Goal: Share content: Share content

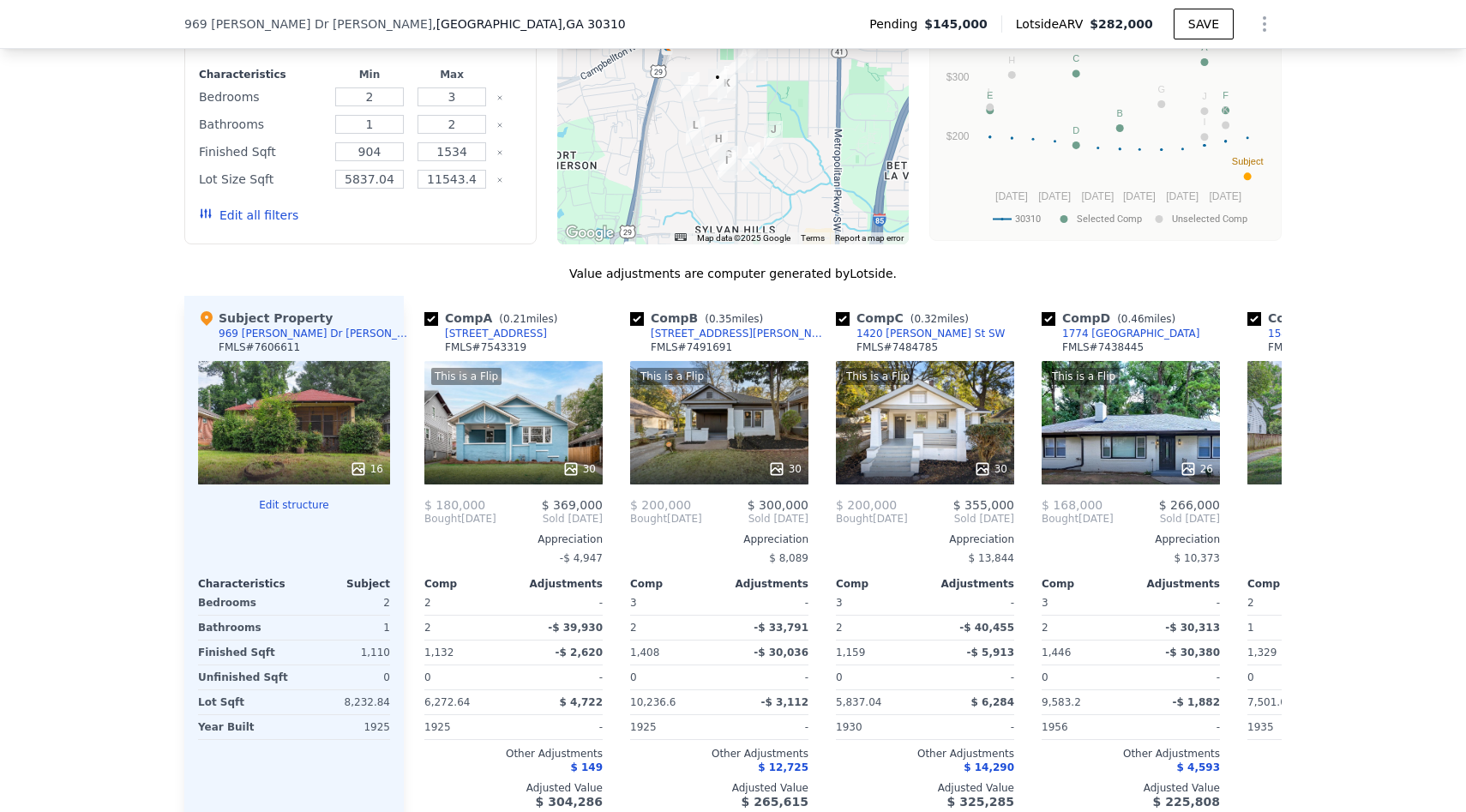
scroll to position [1574, 0]
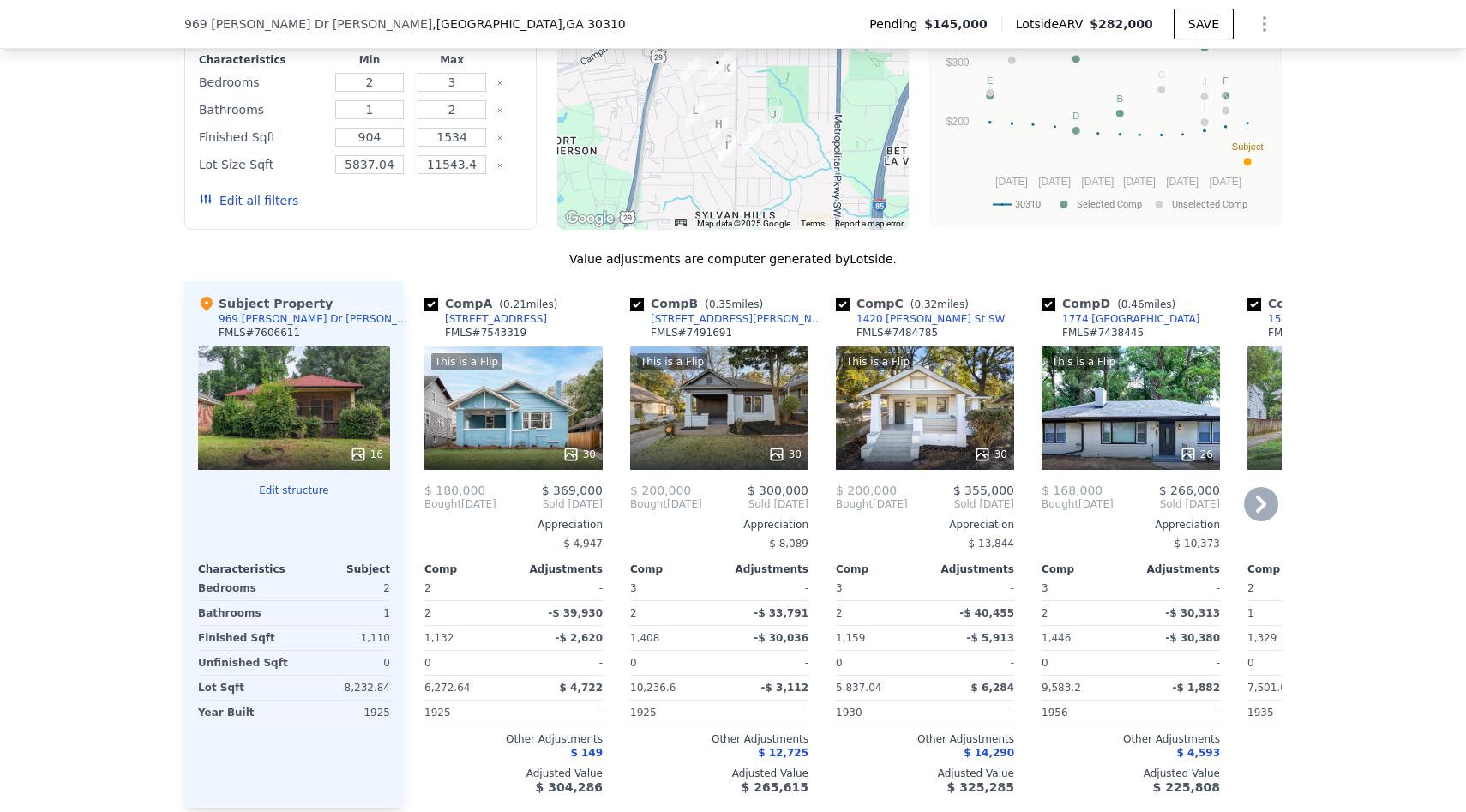
click at [765, 392] on div "This is a Flip 30" at bounding box center [719, 408] width 178 height 124
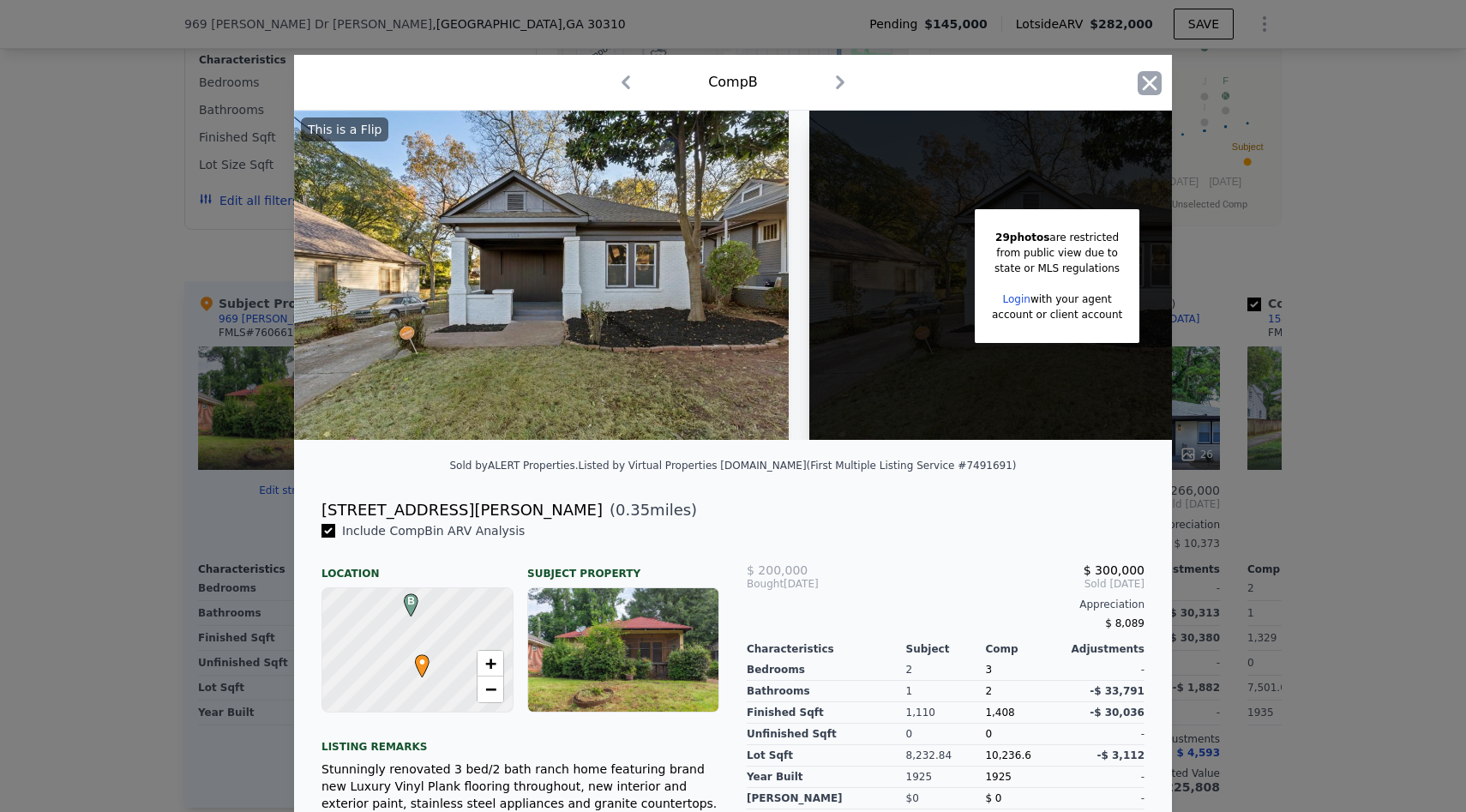
click at [1150, 84] on icon "button" at bounding box center [1150, 83] width 15 height 15
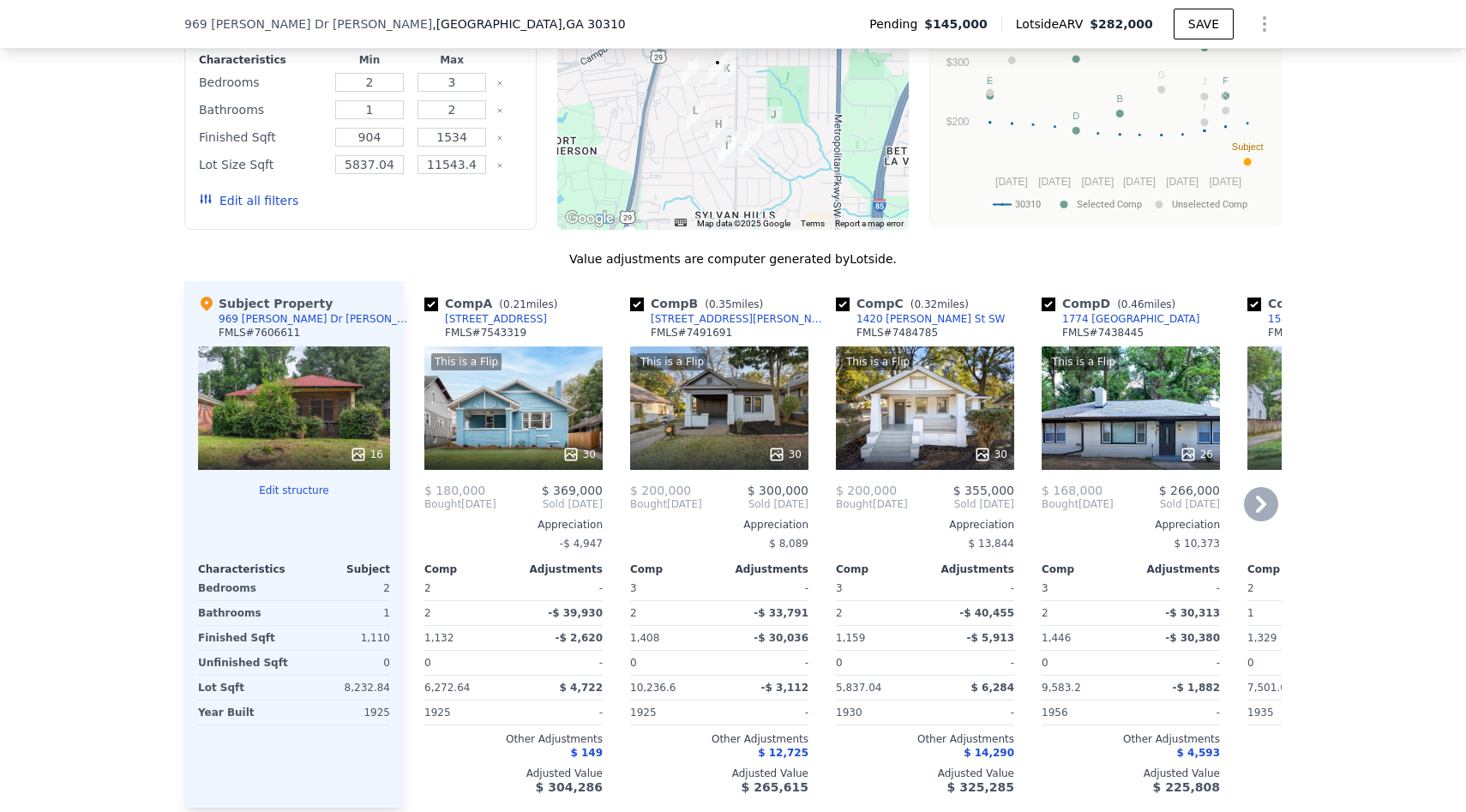
click at [1049, 302] on input "checkbox" at bounding box center [1048, 304] width 14 height 14
checkbox input "false"
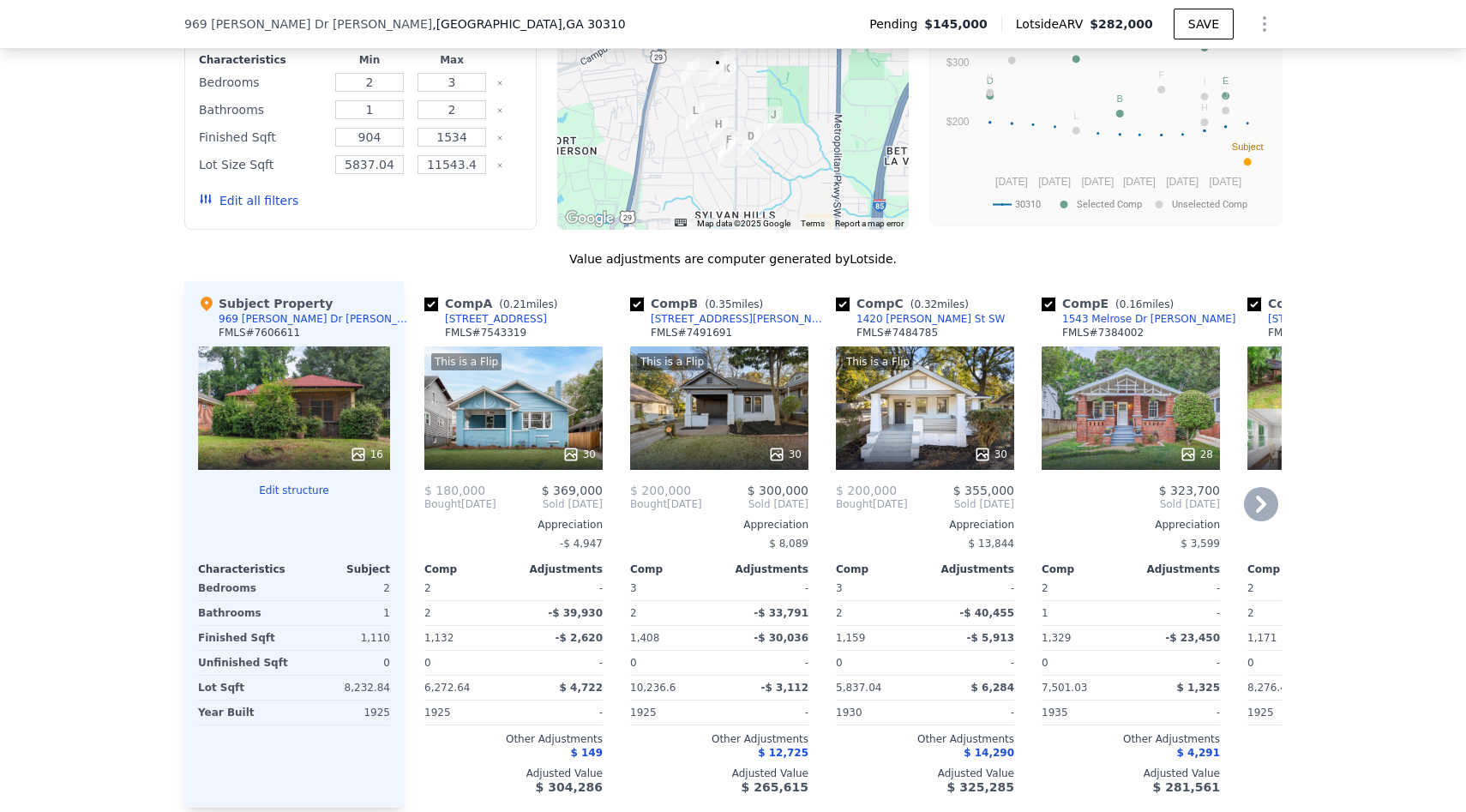
click at [1262, 511] on icon at bounding box center [1261, 504] width 35 height 35
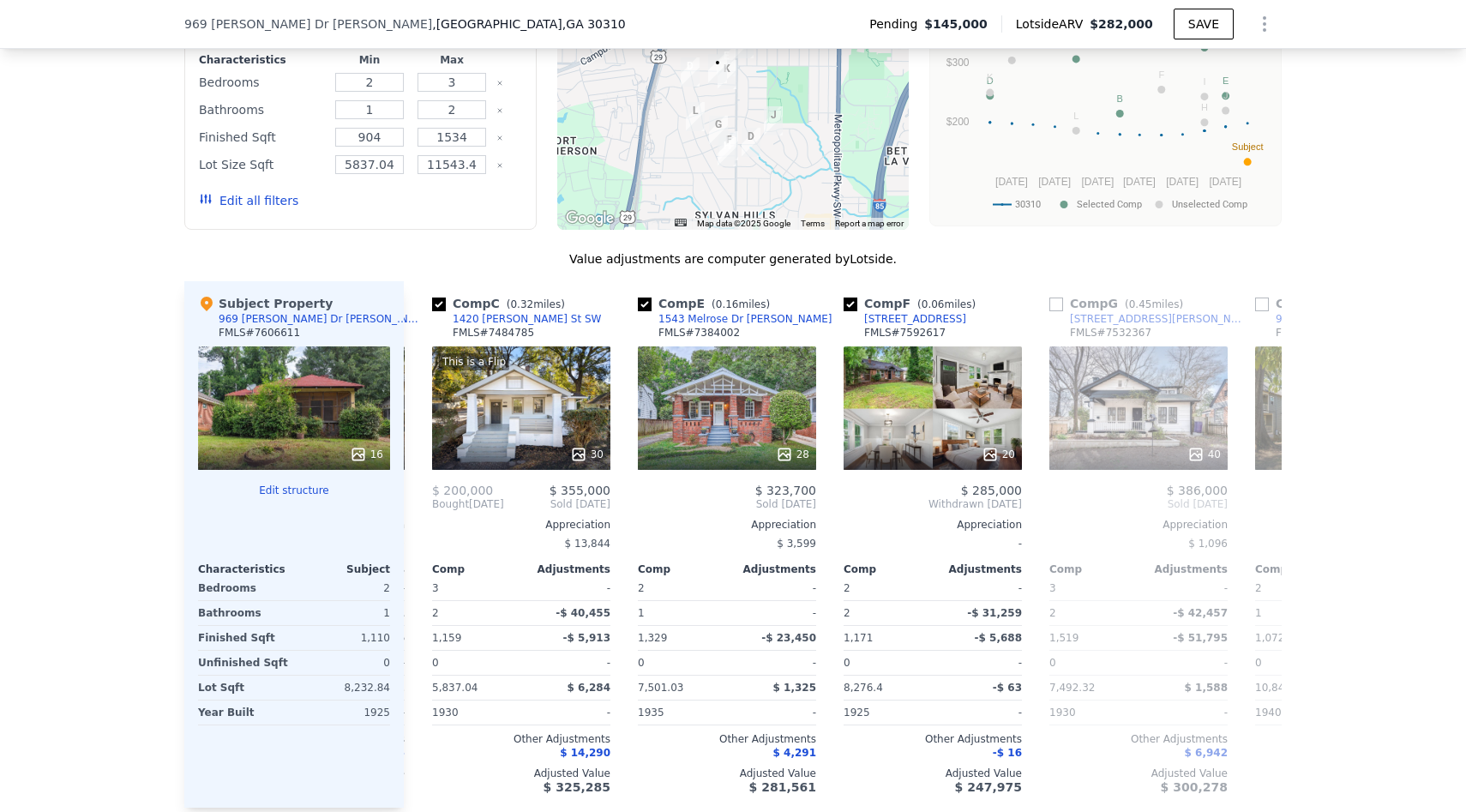
scroll to position [0, 411]
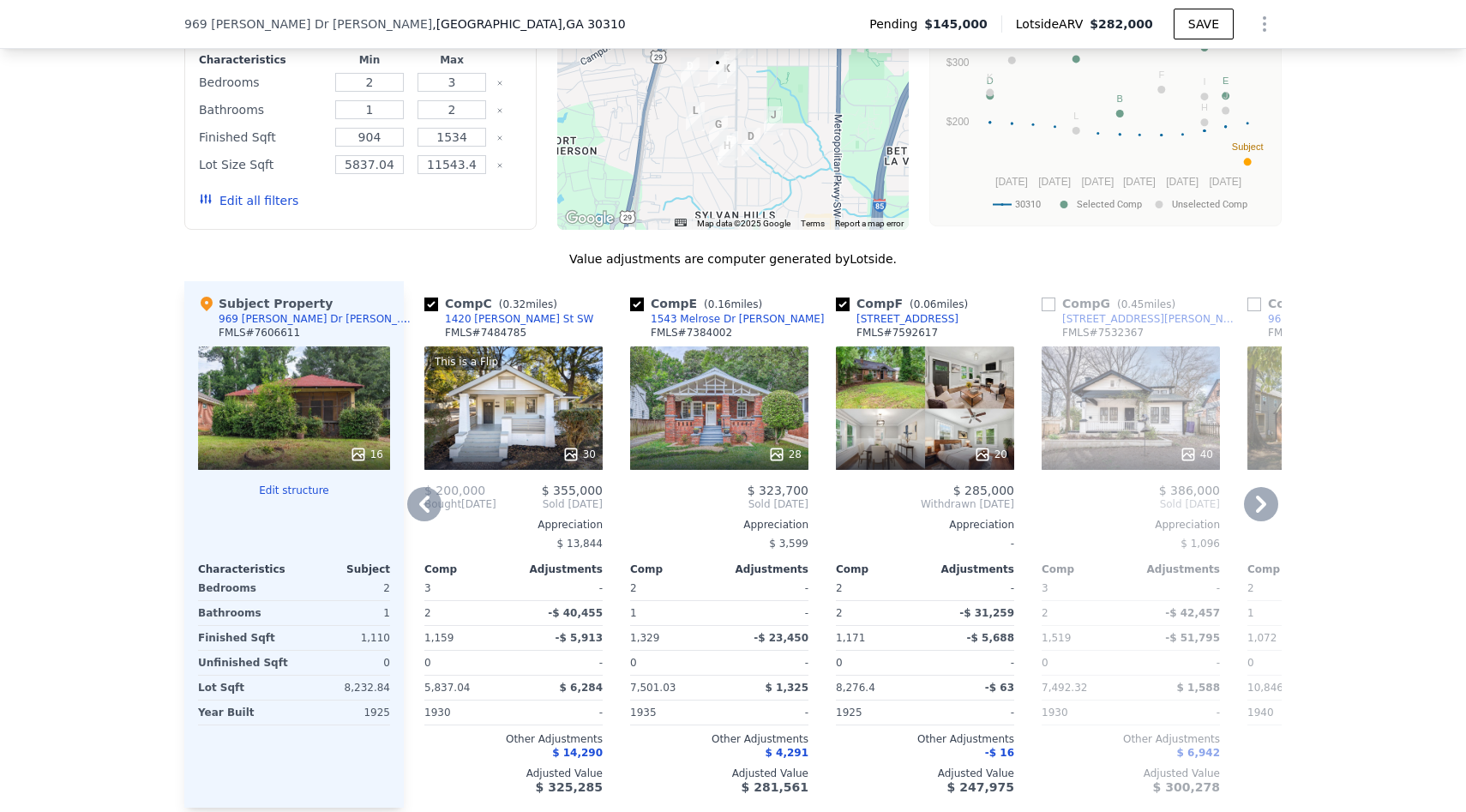
click at [845, 303] on input "checkbox" at bounding box center [842, 304] width 14 height 14
checkbox input "false"
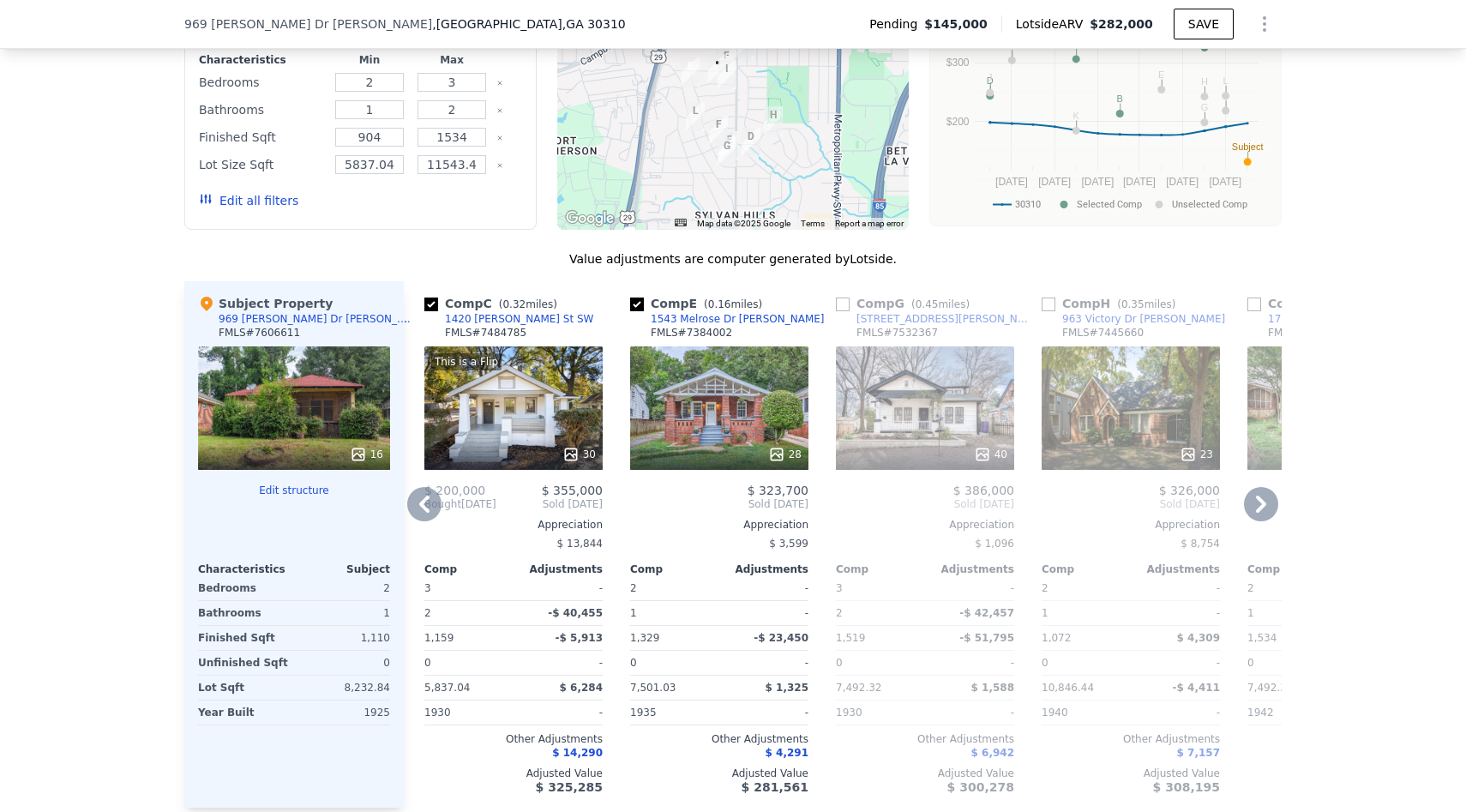
click at [1261, 496] on icon at bounding box center [1261, 504] width 35 height 35
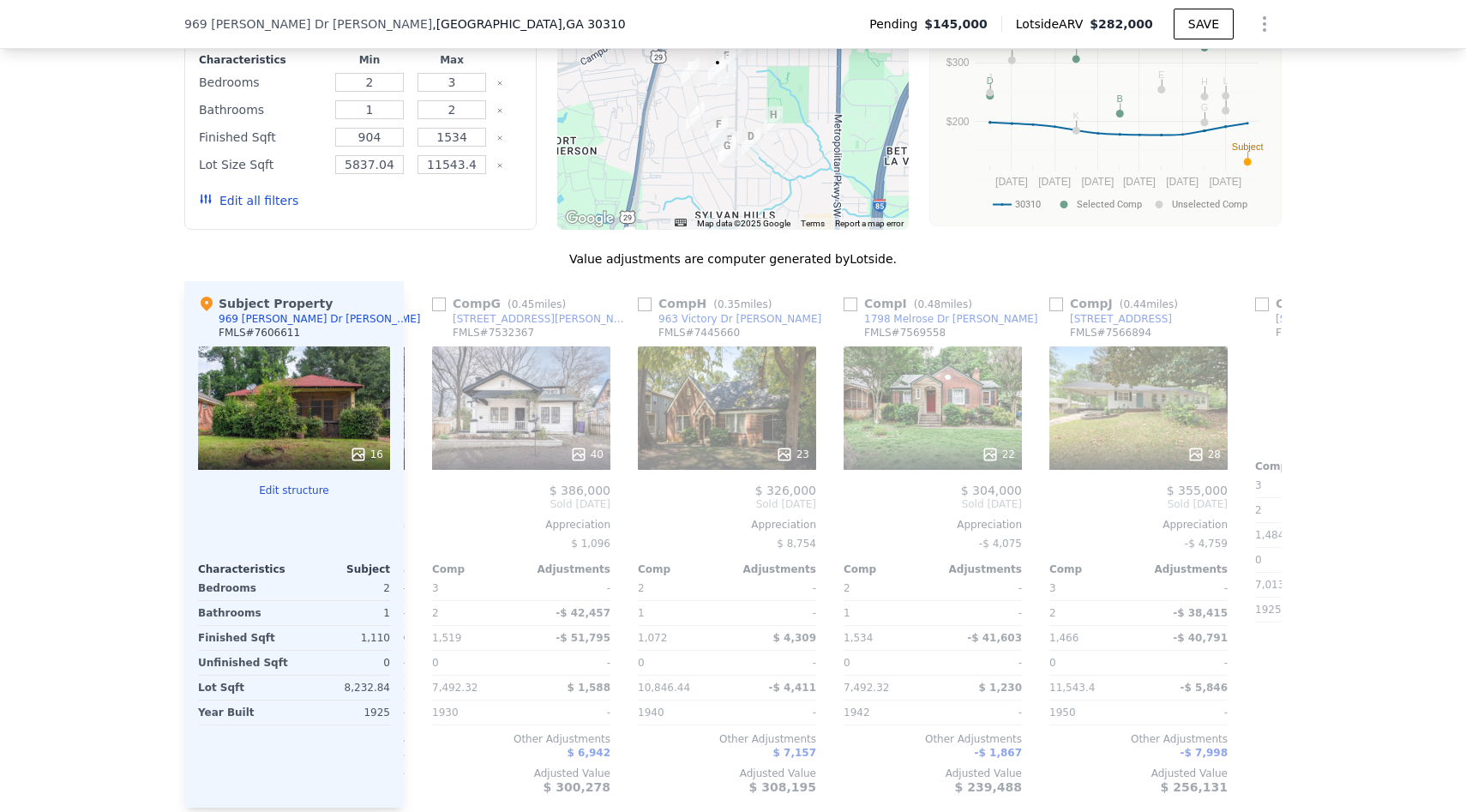
scroll to position [0, 823]
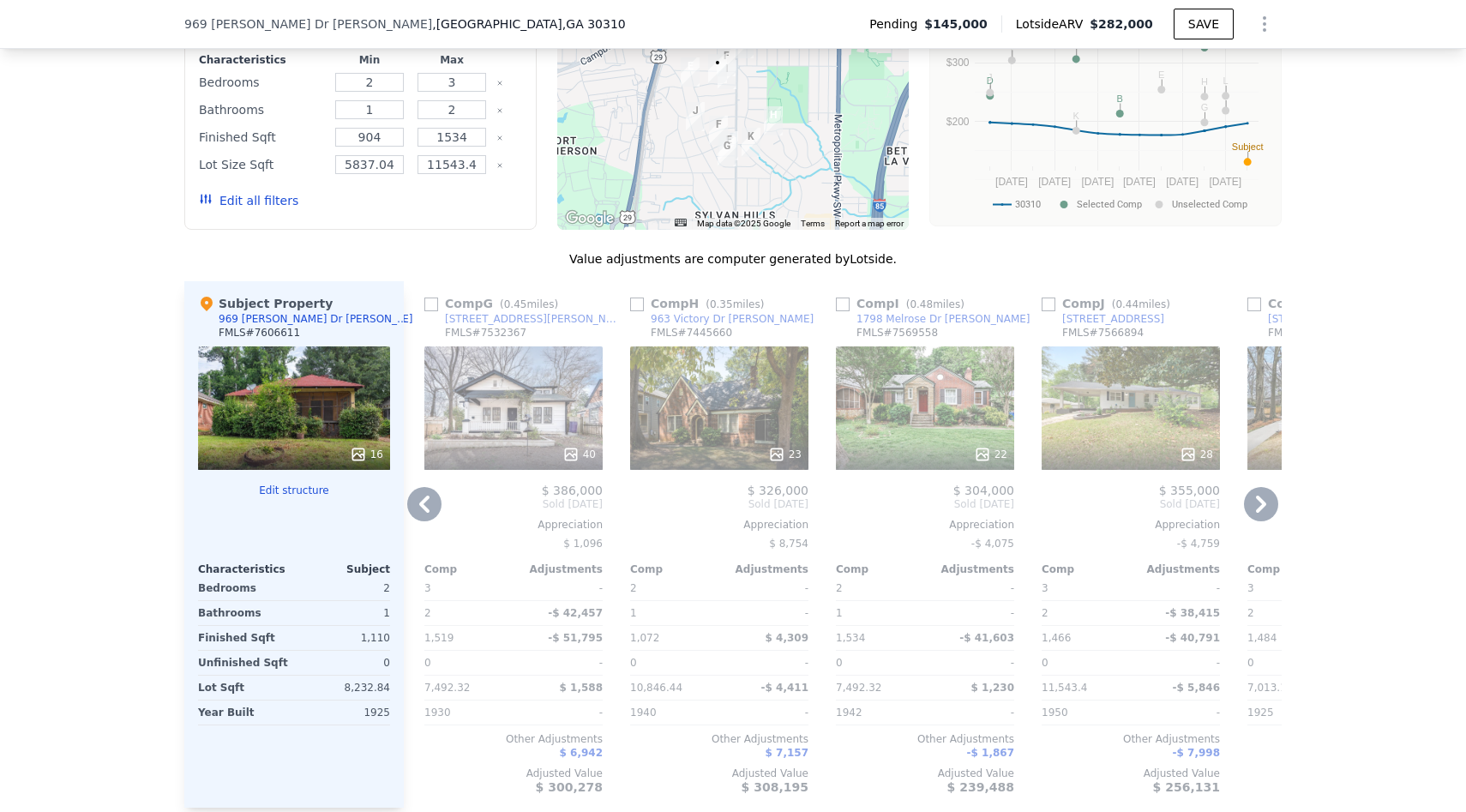
click at [638, 304] on input "checkbox" at bounding box center [637, 304] width 14 height 14
checkbox input "true"
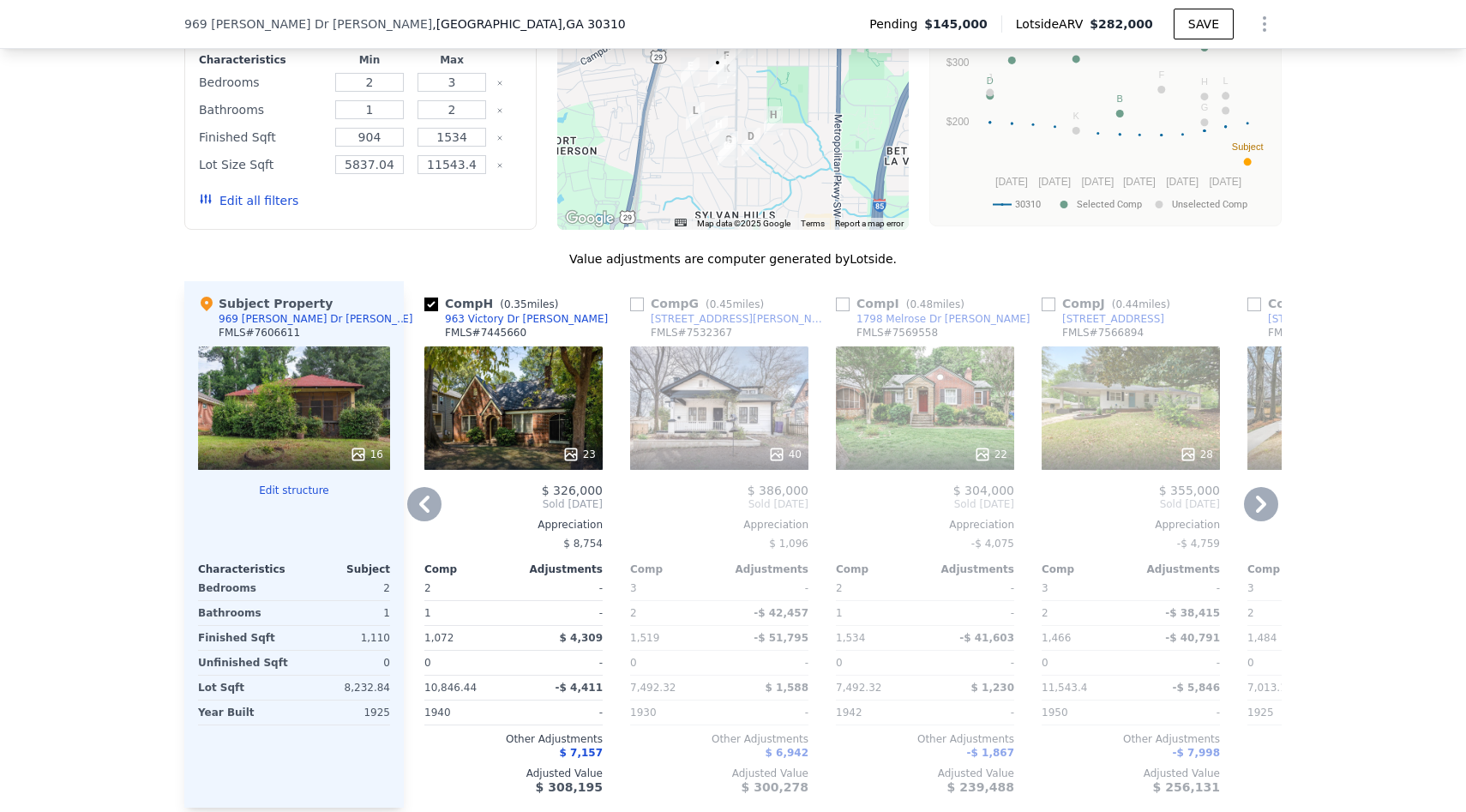
click at [638, 304] on input "checkbox" at bounding box center [637, 304] width 14 height 14
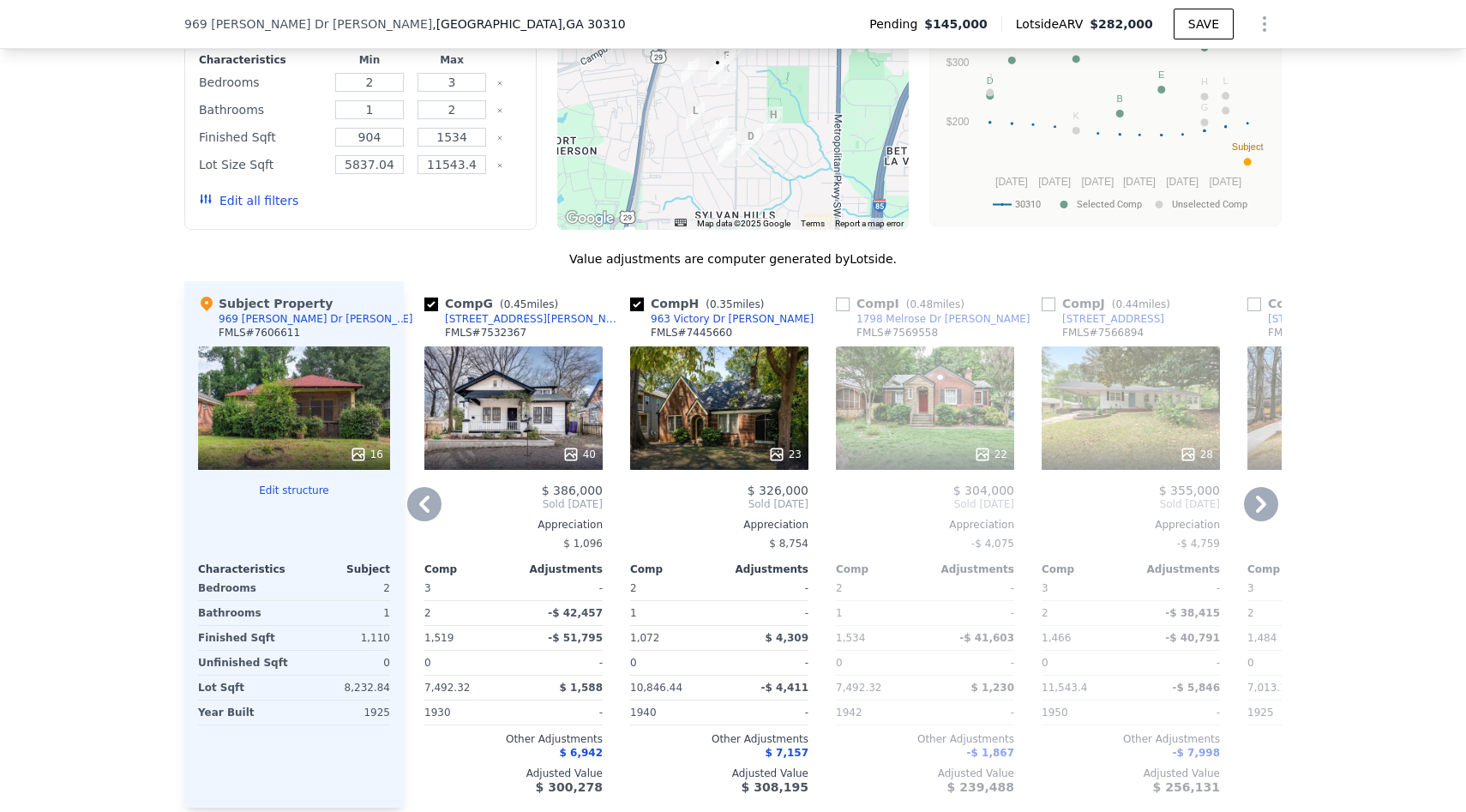
click at [431, 303] on input "checkbox" at bounding box center [431, 304] width 14 height 14
checkbox input "false"
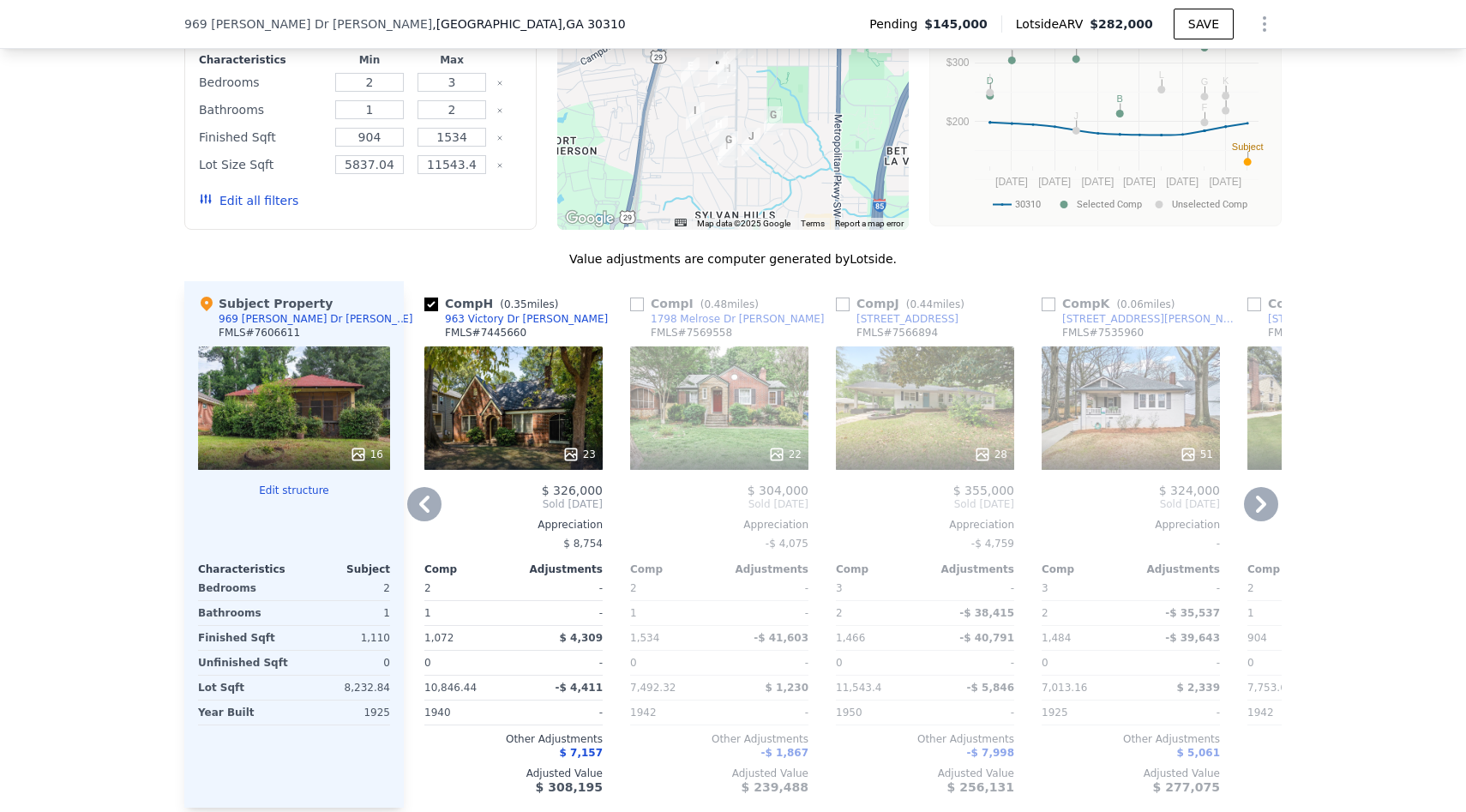
click at [1046, 306] on input "checkbox" at bounding box center [1048, 304] width 14 height 14
checkbox input "true"
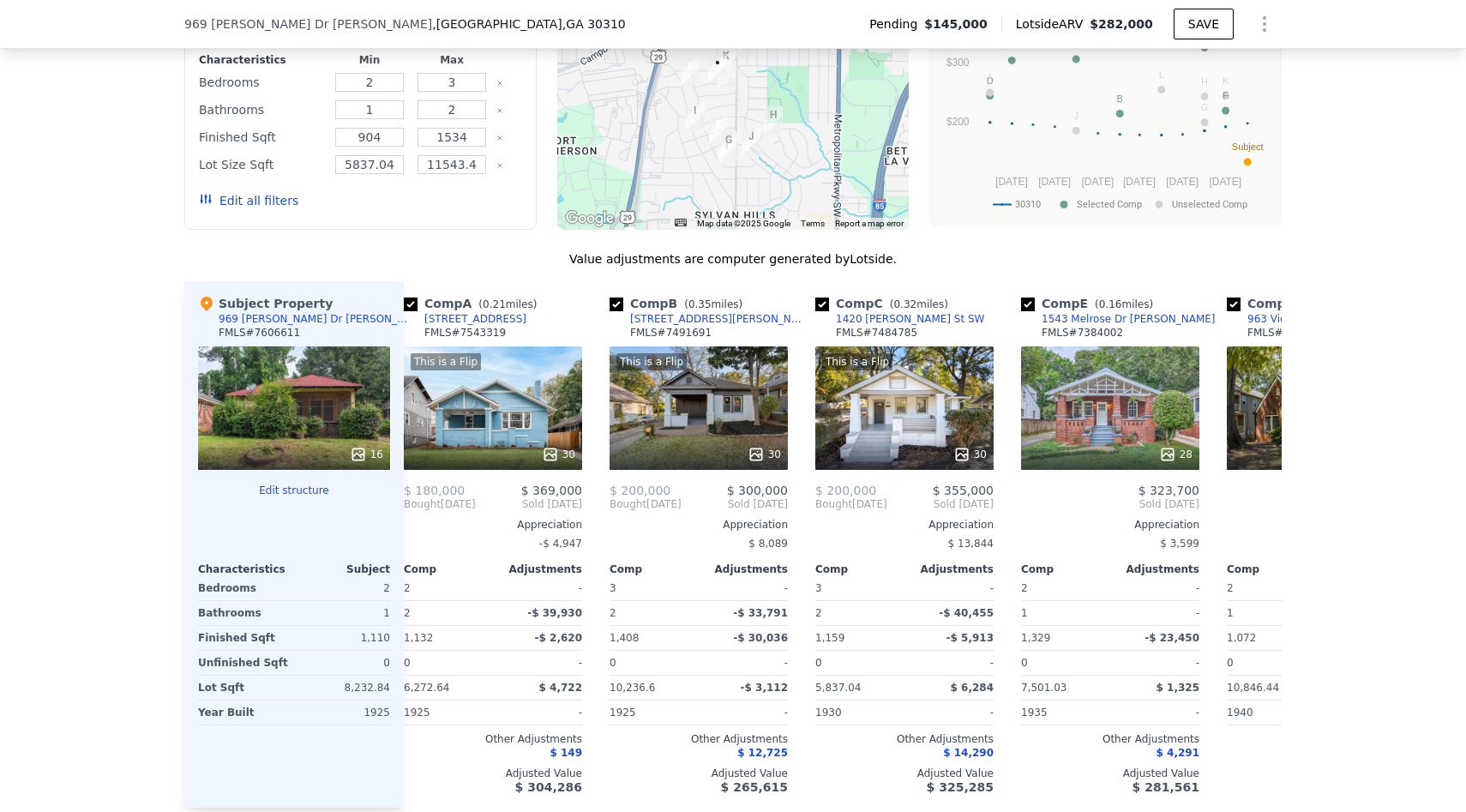
scroll to position [0, 0]
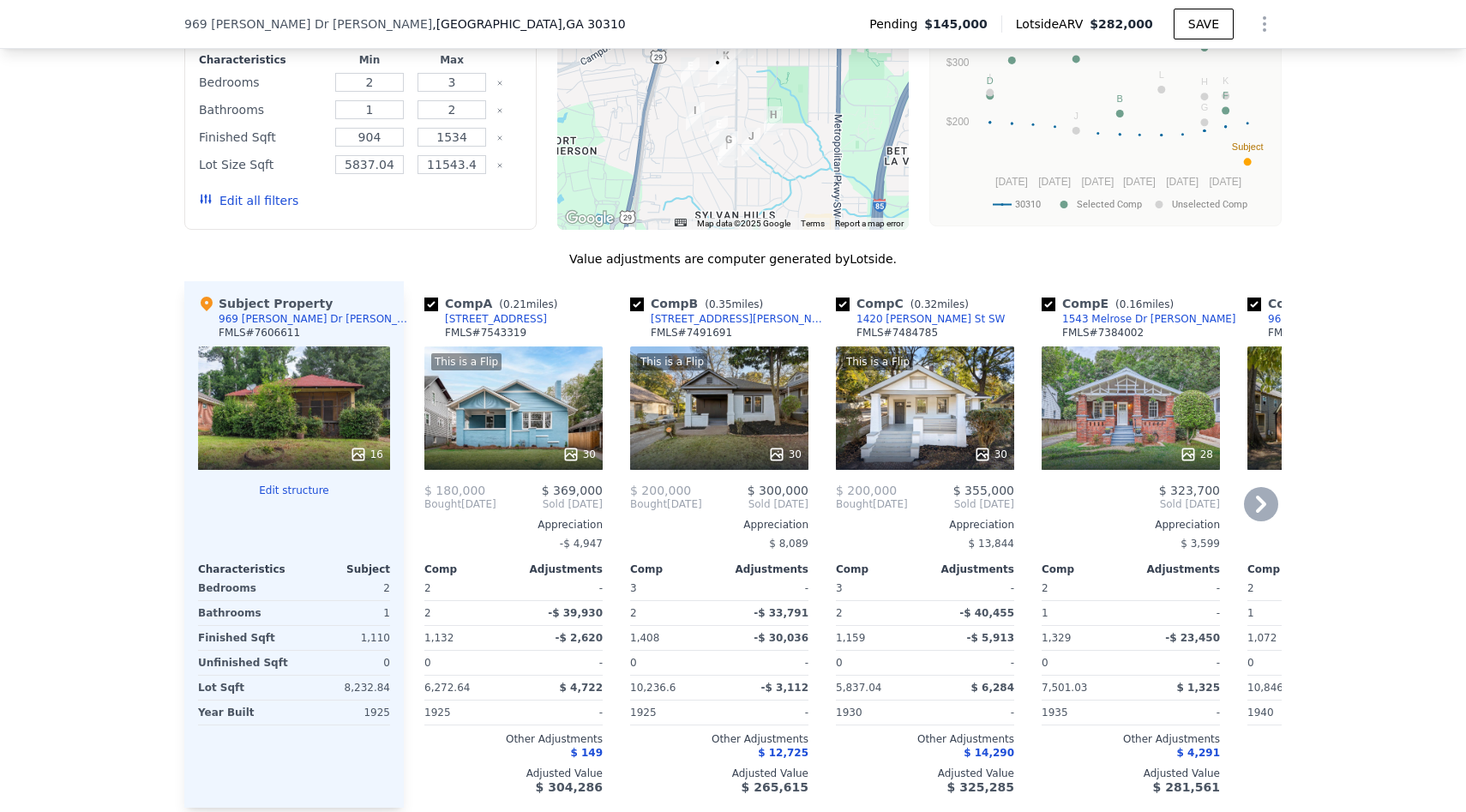
click at [845, 306] on input "checkbox" at bounding box center [842, 304] width 14 height 14
checkbox input "false"
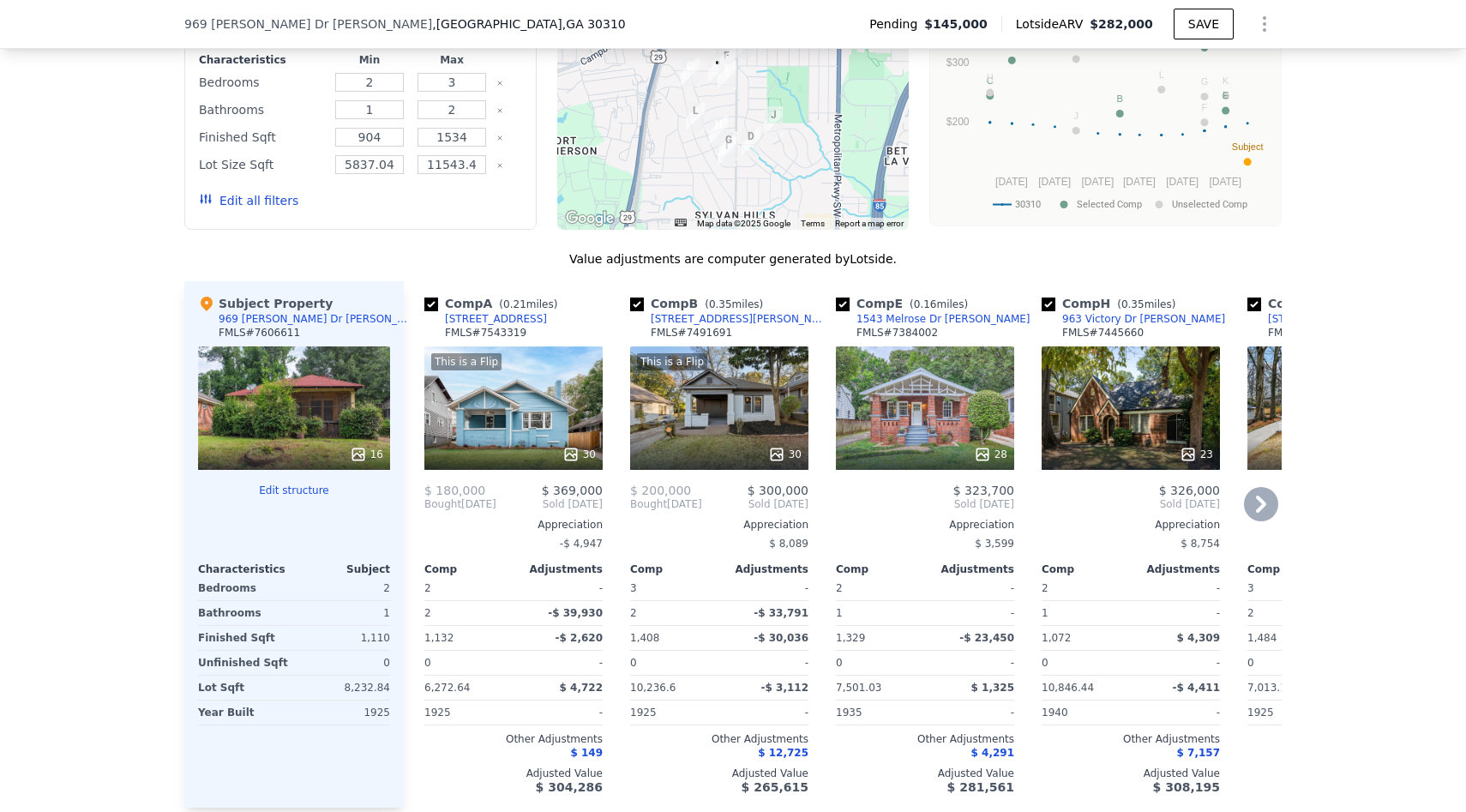
click at [845, 306] on input "checkbox" at bounding box center [842, 304] width 14 height 14
checkbox input "false"
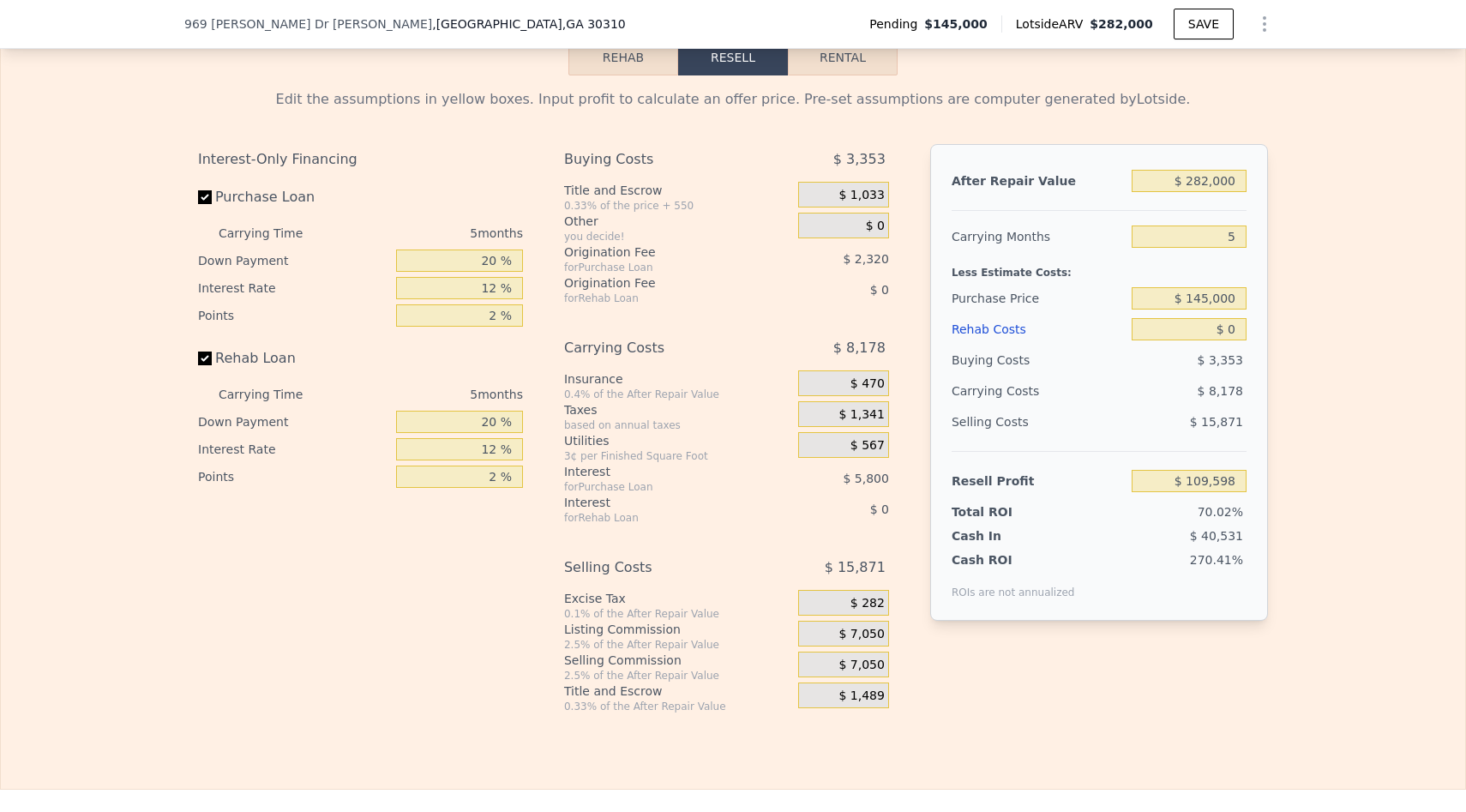
scroll to position [2531, 0]
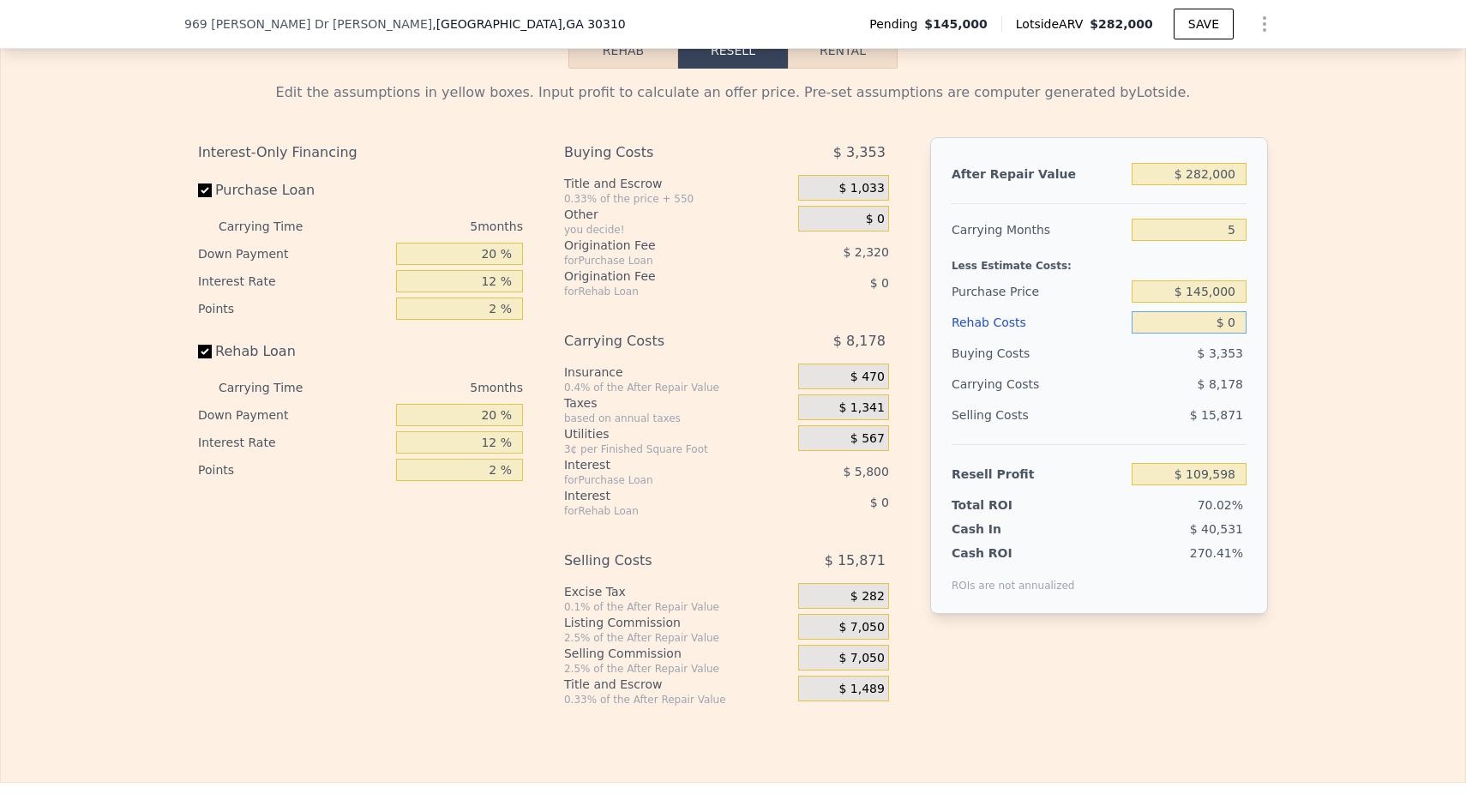
click at [1225, 326] on input "$ 0" at bounding box center [1189, 322] width 115 height 23
type input "$ 60"
type input "$ 109,537"
type input "$ 600"
type input "$ 108,963"
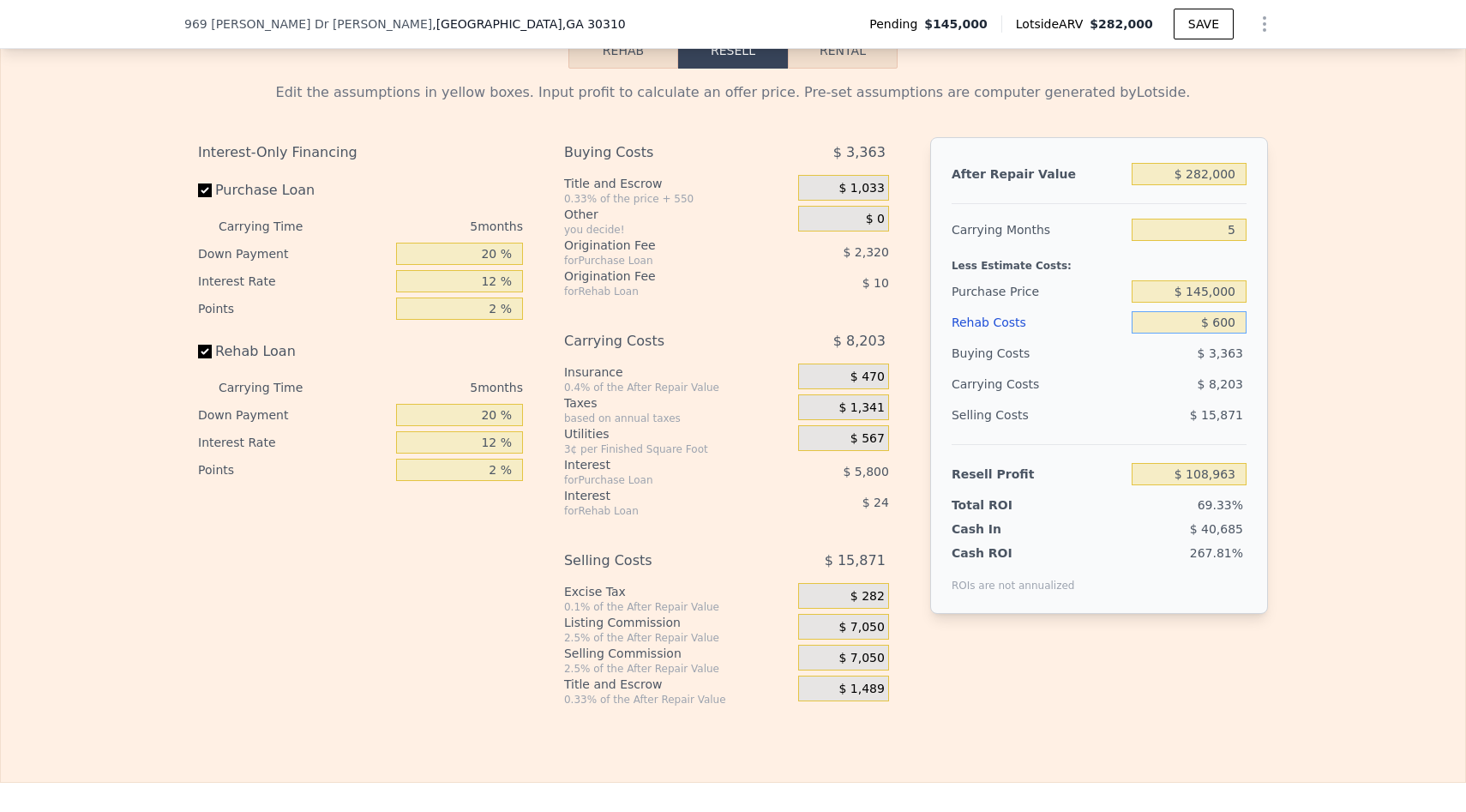
type input "$ 6,000"
type input "$ 103,262"
type input "$ 60,000"
type input "$ 46,238"
type input "$ 600,000"
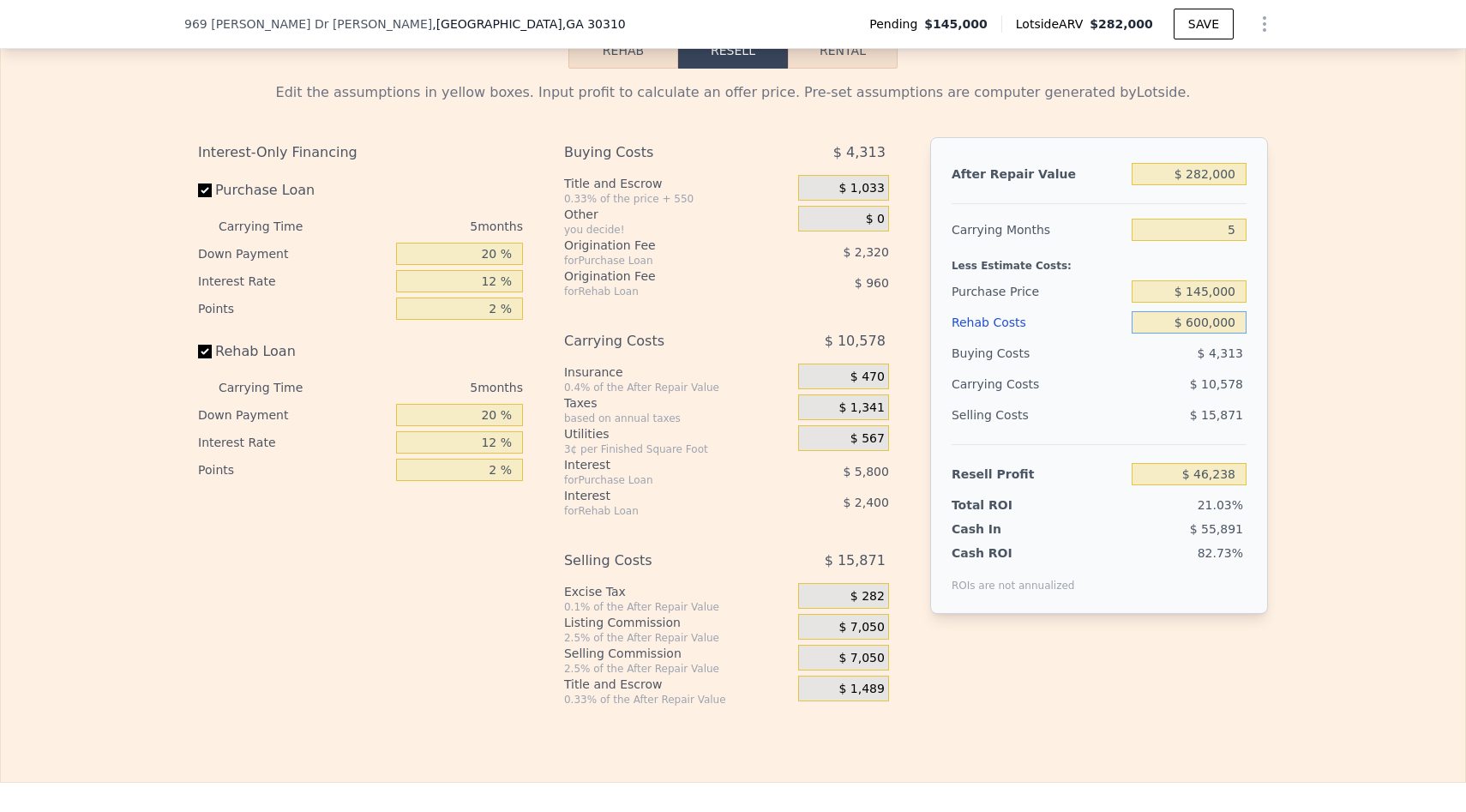
type input "-$ 524,002"
type input "$ 60,000"
type input "$ 46,238"
type input "$ 60,000"
click at [1314, 383] on div "Edit the assumptions in yellow boxes. Input profit to calculate an offer price.…" at bounding box center [733, 386] width 1464 height 637
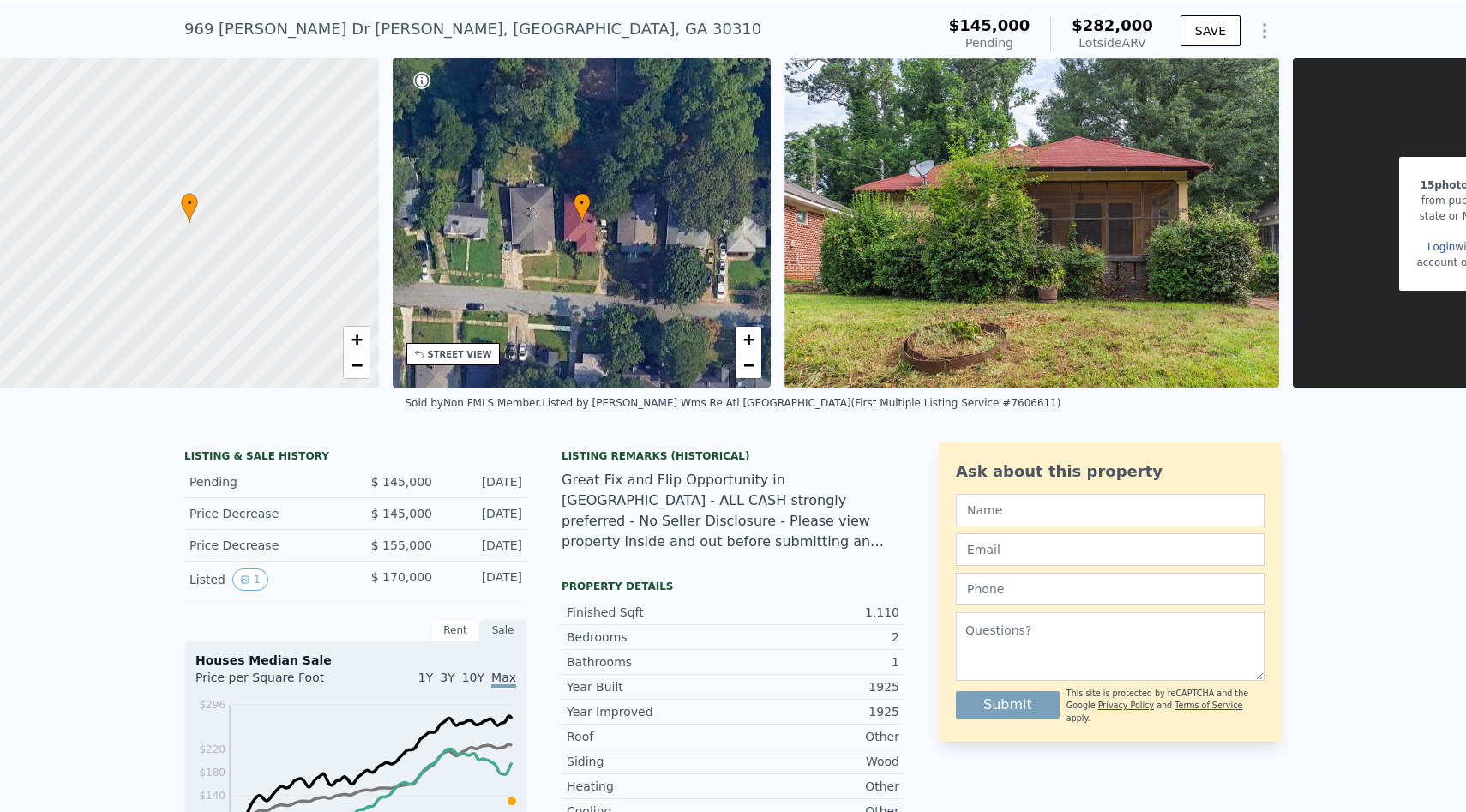
scroll to position [0, 0]
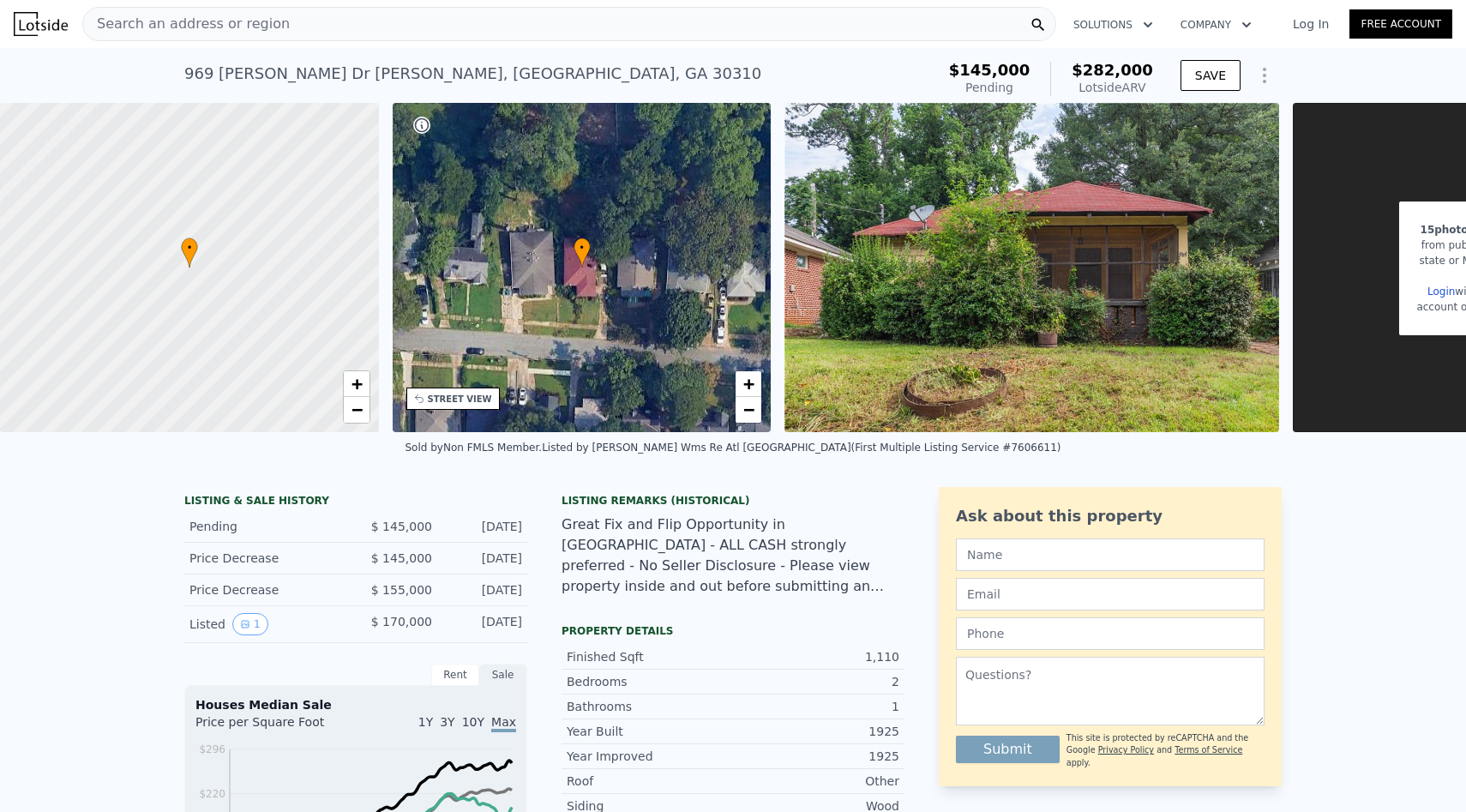
click at [1262, 84] on icon "Show Options" at bounding box center [1264, 75] width 21 height 21
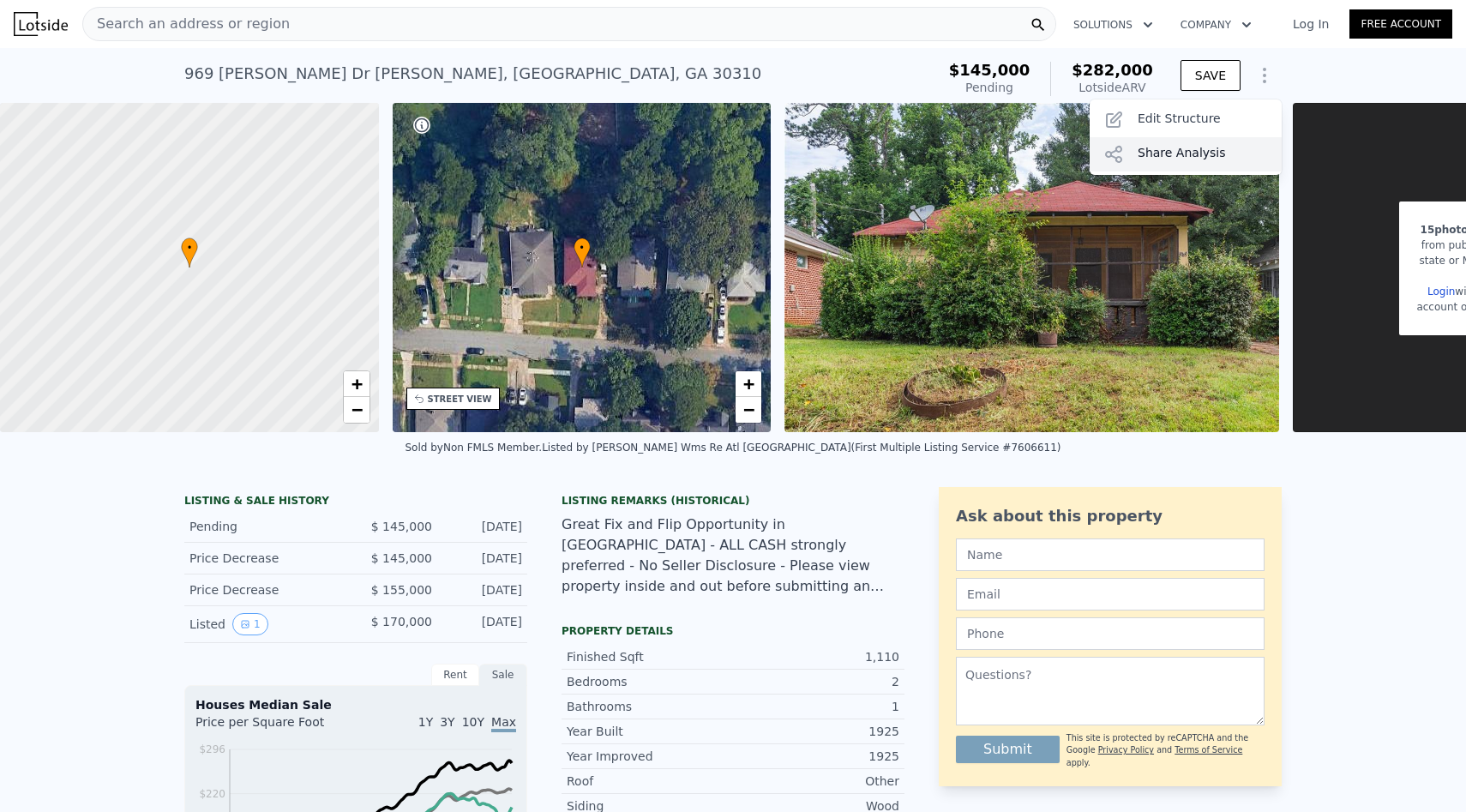
click at [1220, 145] on div "Share Analysis" at bounding box center [1185, 155] width 192 height 35
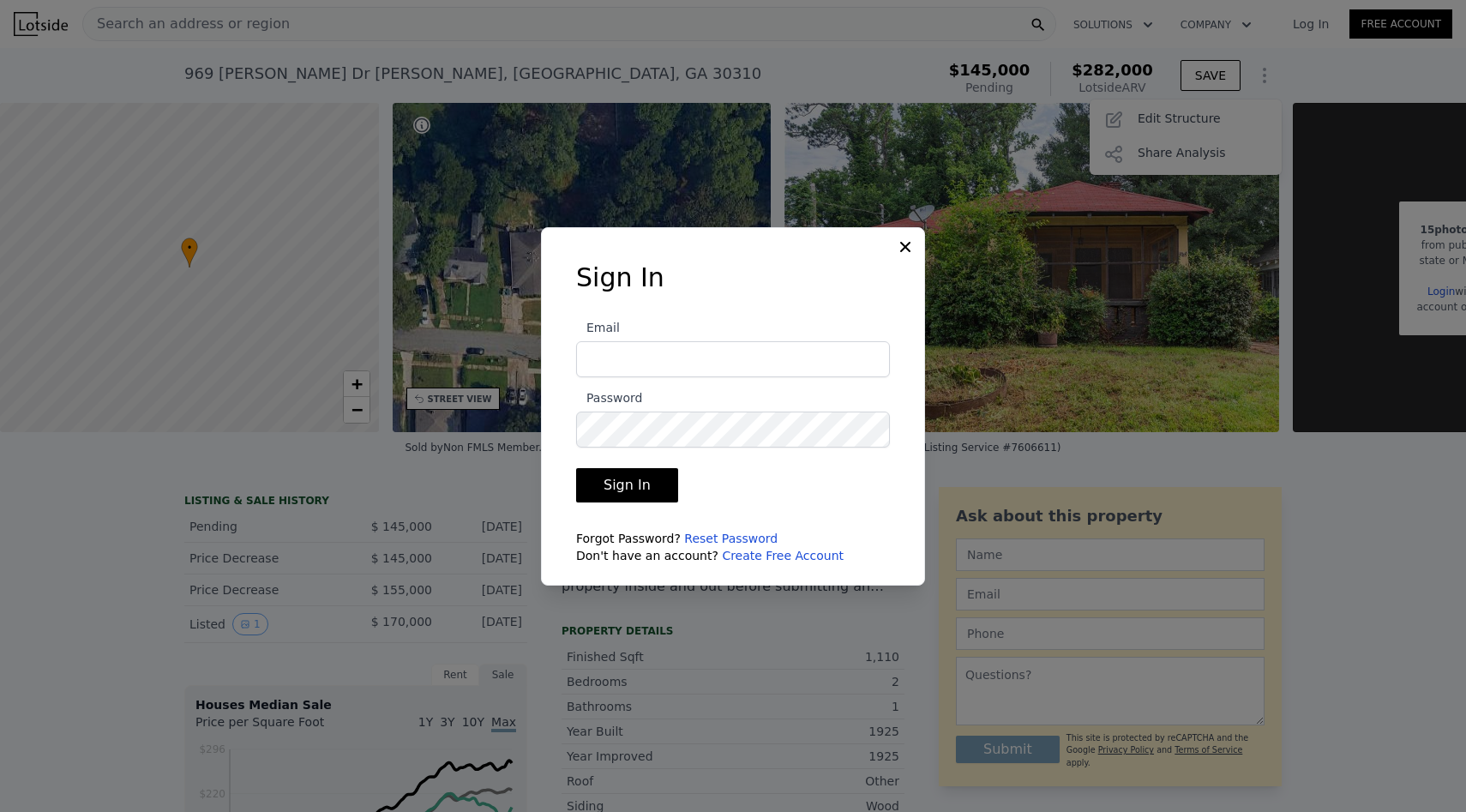
click at [785, 359] on input "Email" at bounding box center [732, 359] width 314 height 36
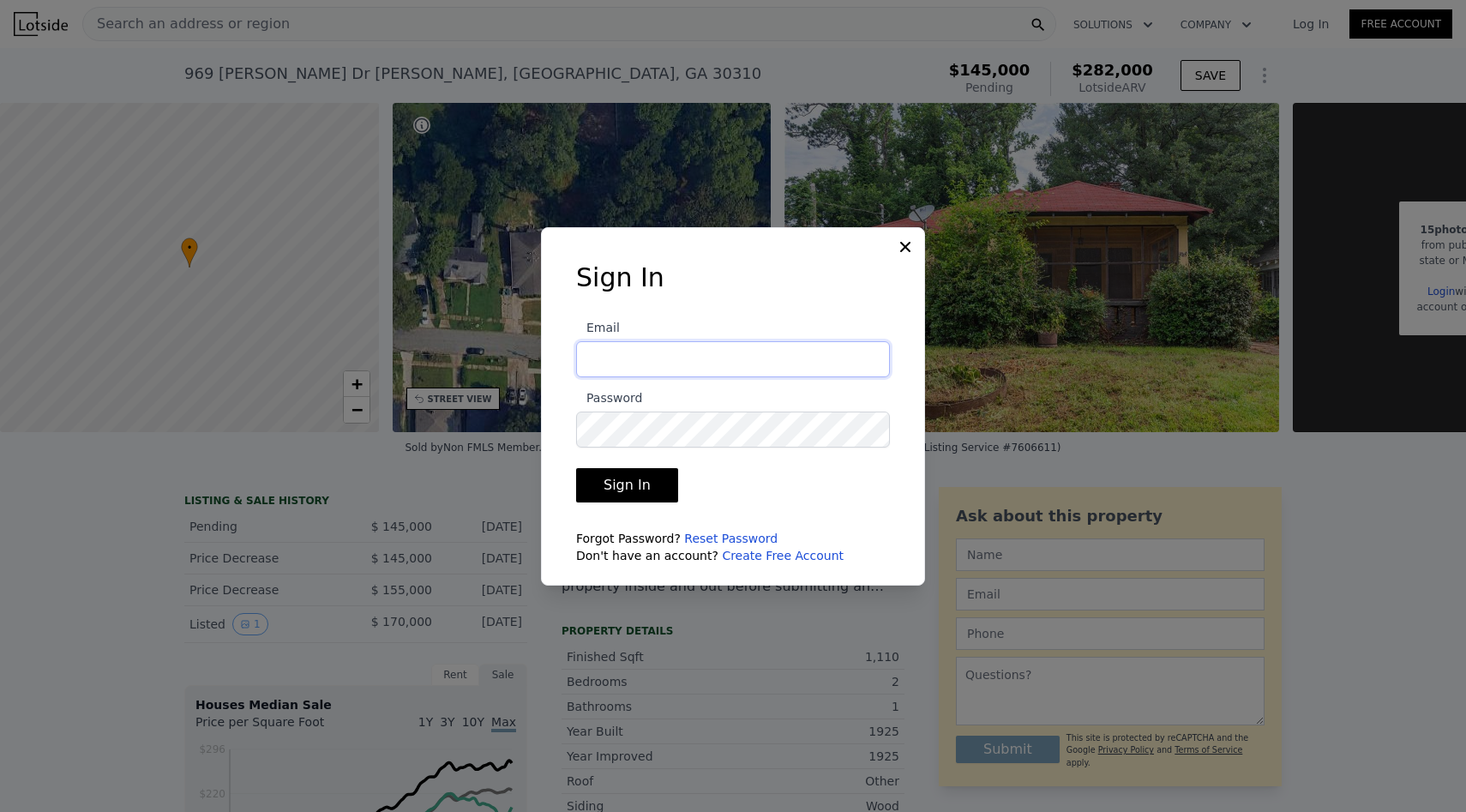
type input "[EMAIL_ADDRESS][DOMAIN_NAME]"
click at [634, 486] on button "Sign In" at bounding box center [627, 486] width 102 height 35
checkbox input "false"
type input "$ 0"
type input "$ 109,598"
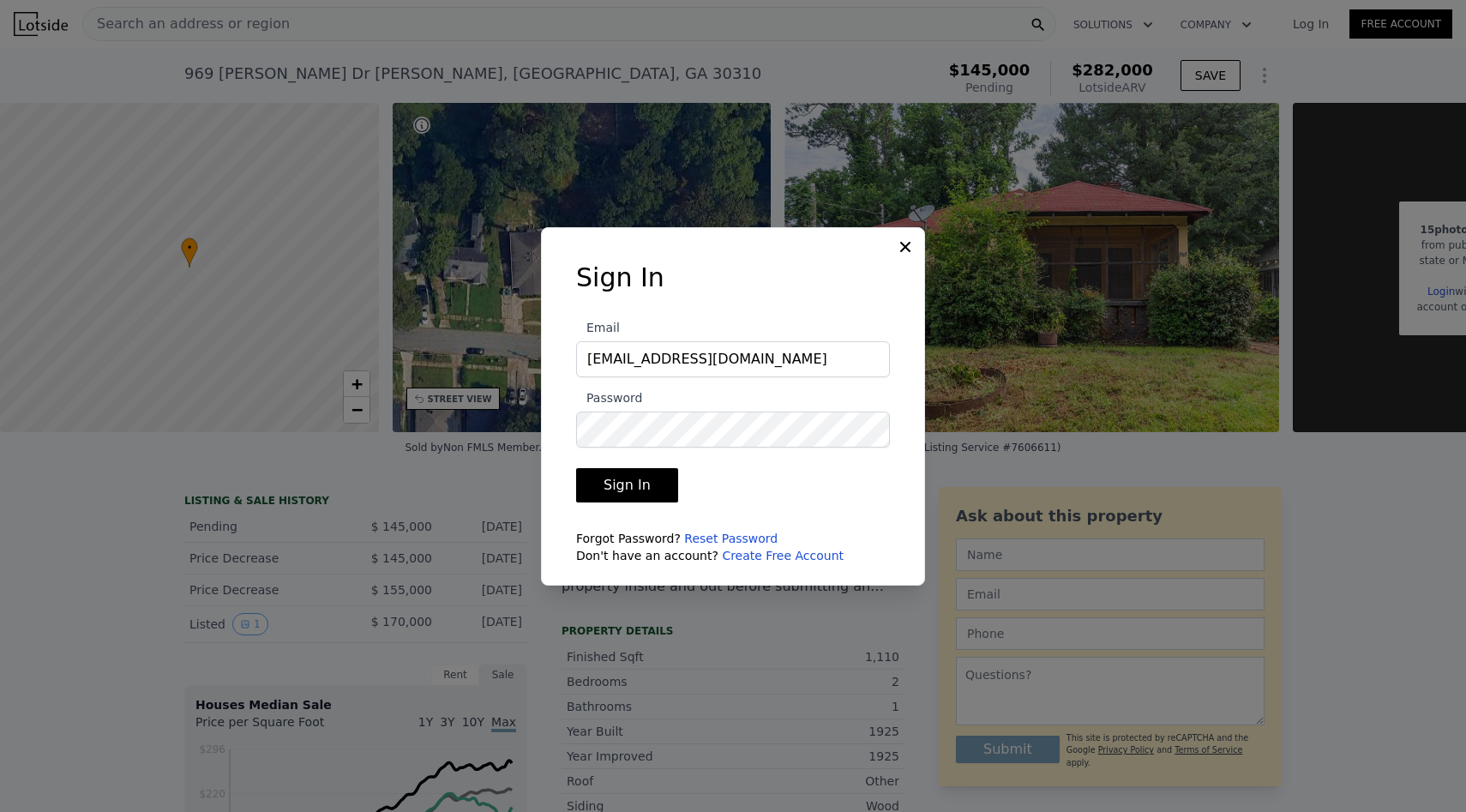
checkbox input "true"
checkbox input "false"
checkbox input "true"
